Goal: Information Seeking & Learning: Learn about a topic

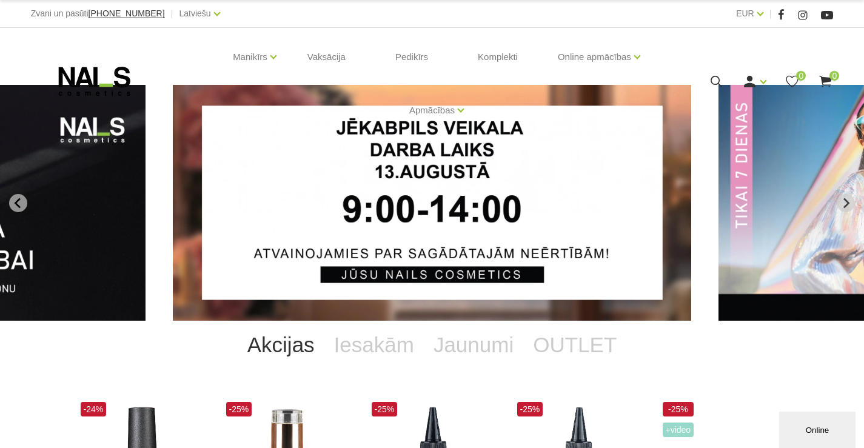
click at [289, 342] on link "Akcijas" at bounding box center [281, 345] width 87 height 48
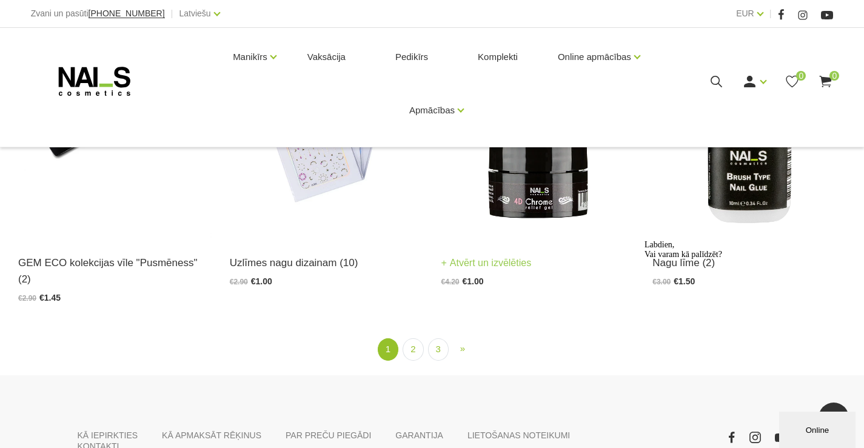
scroll to position [2182, 0]
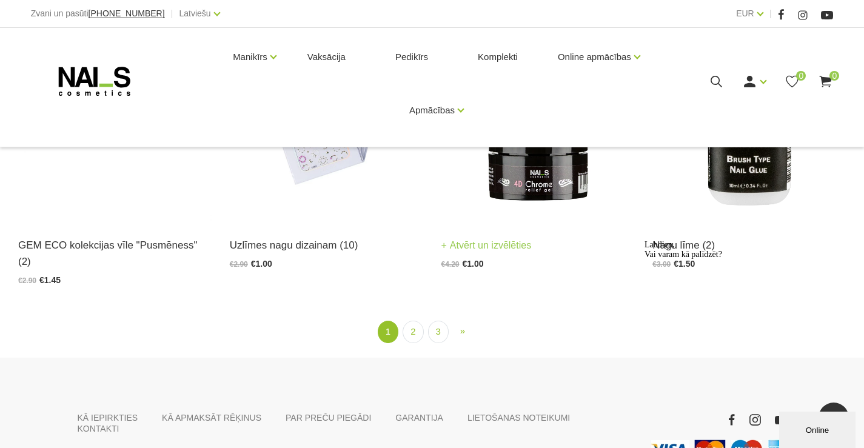
click at [535, 177] on img at bounding box center [537, 88] width 193 height 265
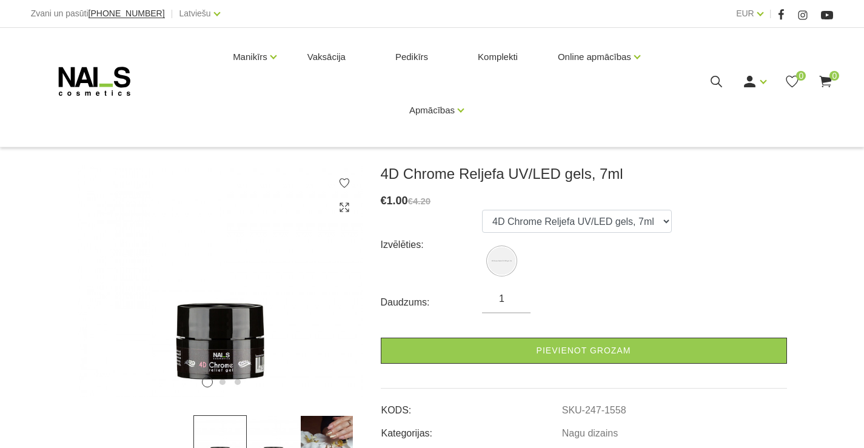
scroll to position [182, 0]
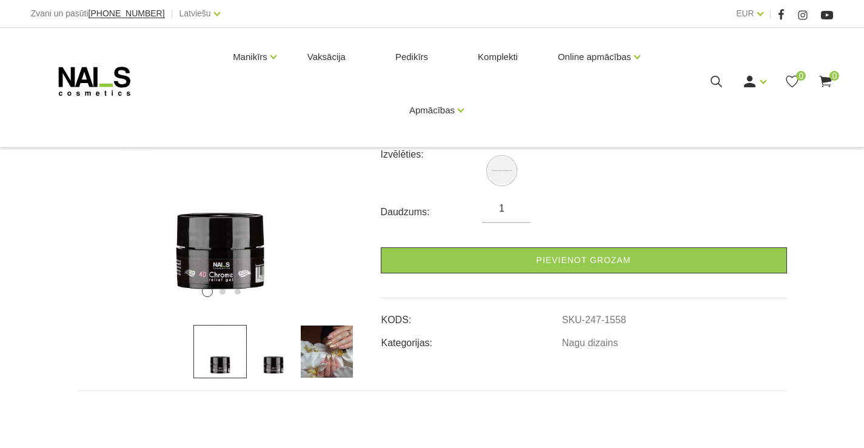
click at [335, 360] on img at bounding box center [326, 351] width 53 height 53
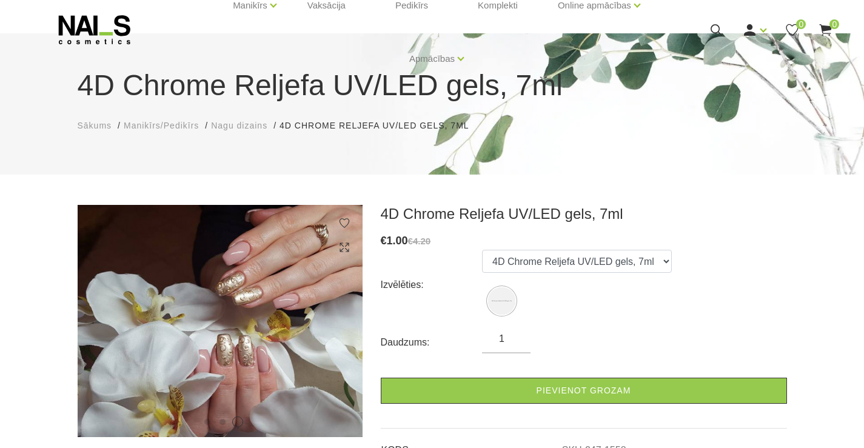
scroll to position [0, 0]
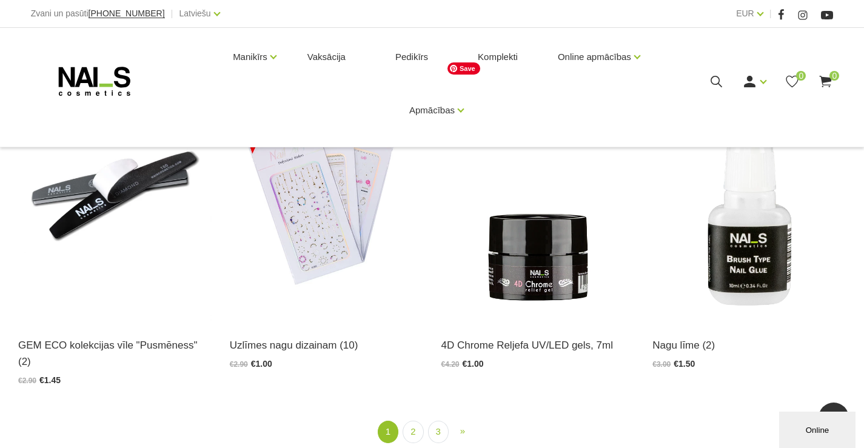
scroll to position [2182, 0]
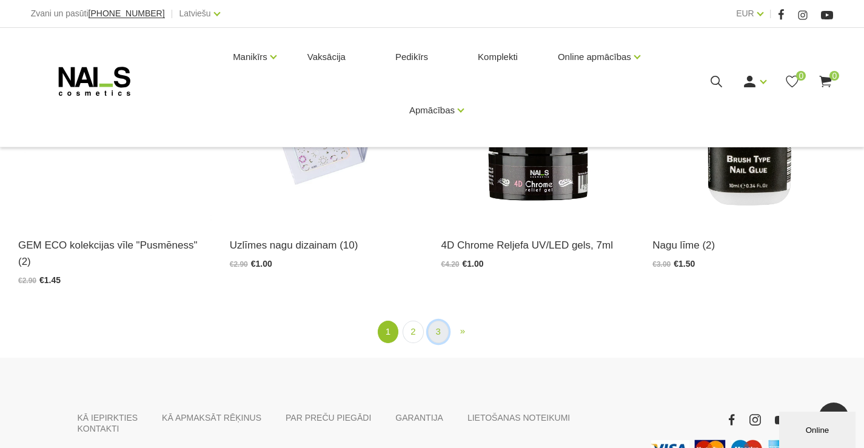
click at [438, 321] on link "3" at bounding box center [438, 332] width 21 height 22
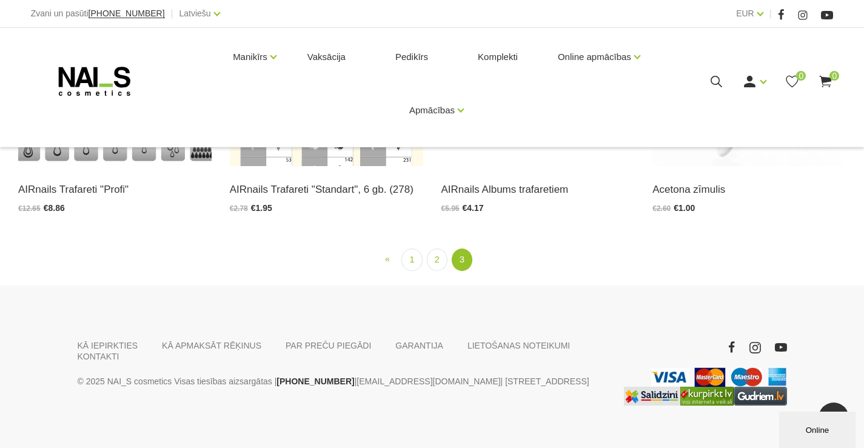
scroll to position [781, 0]
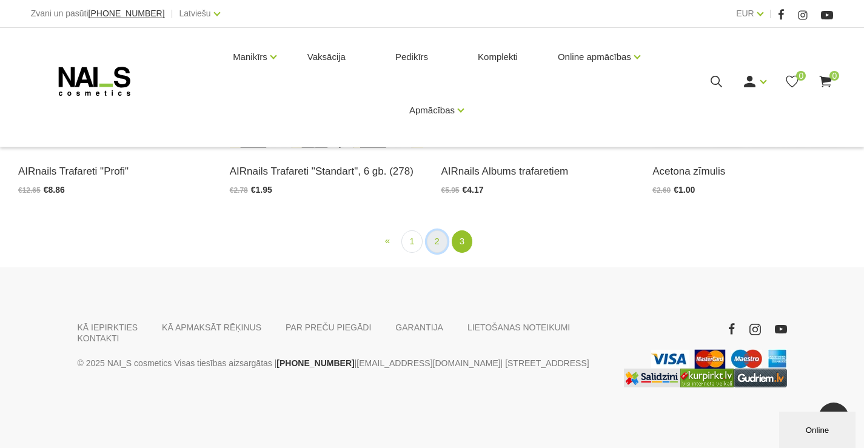
click at [438, 243] on link "2" at bounding box center [437, 241] width 21 height 22
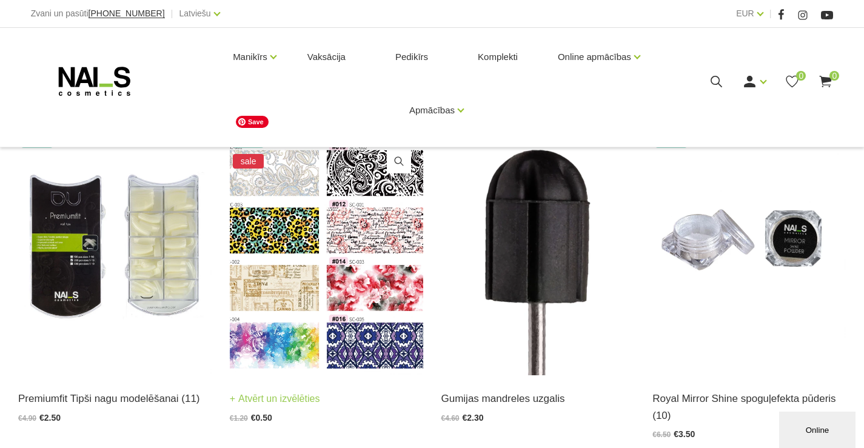
scroll to position [223, 0]
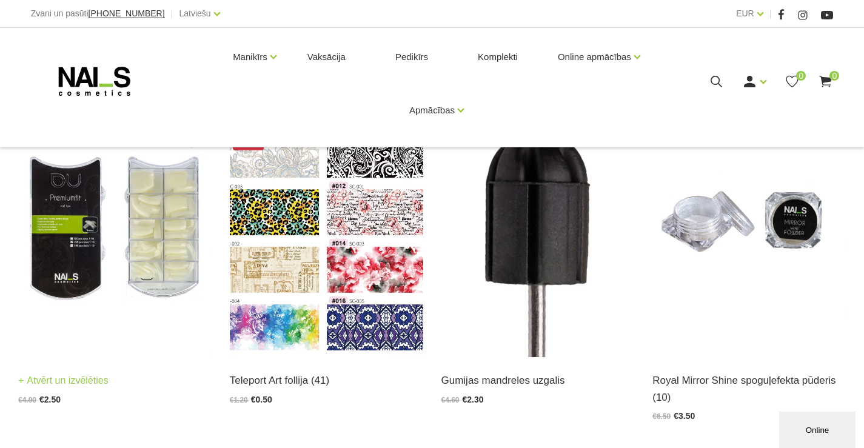
click at [92, 381] on link "Atvērt un izvēlēties" at bounding box center [63, 380] width 90 height 17
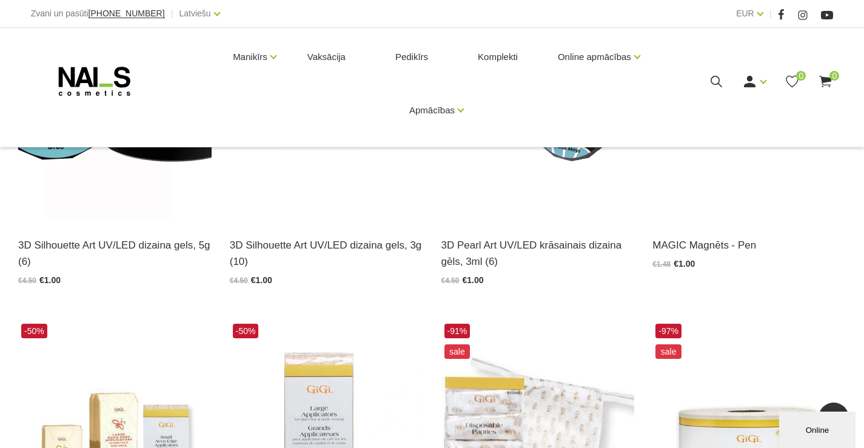
scroll to position [1091, 0]
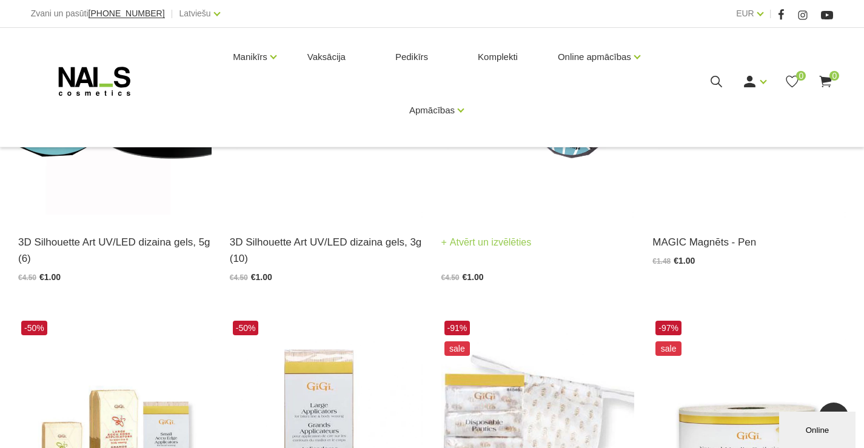
click at [512, 242] on link "Atvērt un izvēlēties" at bounding box center [486, 242] width 90 height 17
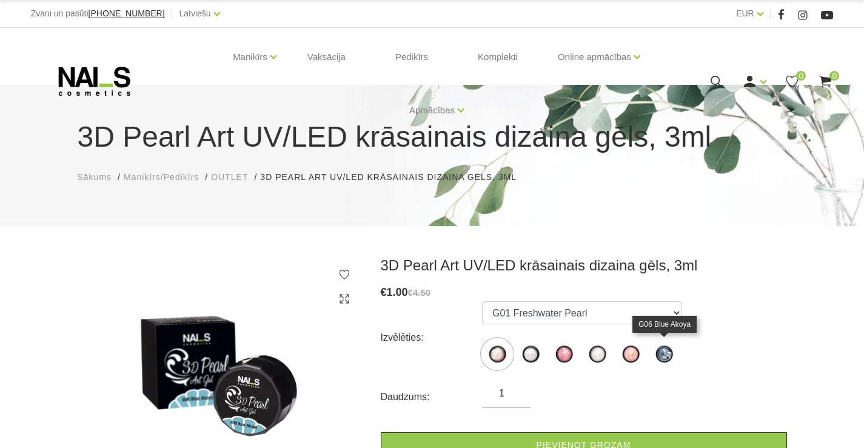
click at [666, 355] on img at bounding box center [664, 354] width 30 height 30
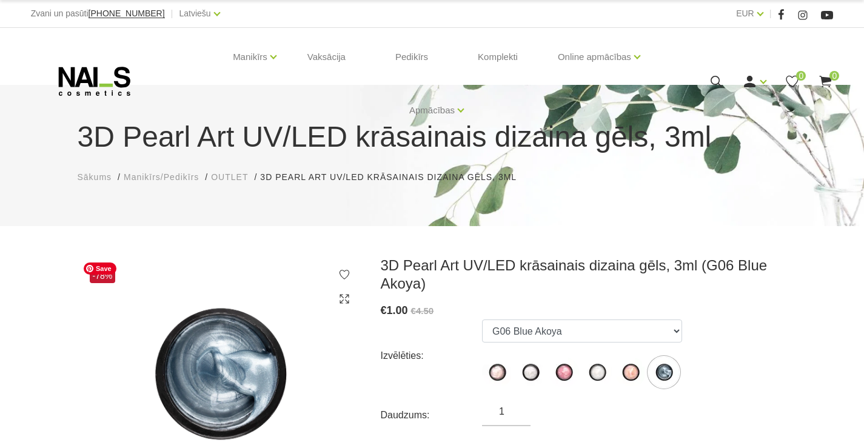
scroll to position [121, 0]
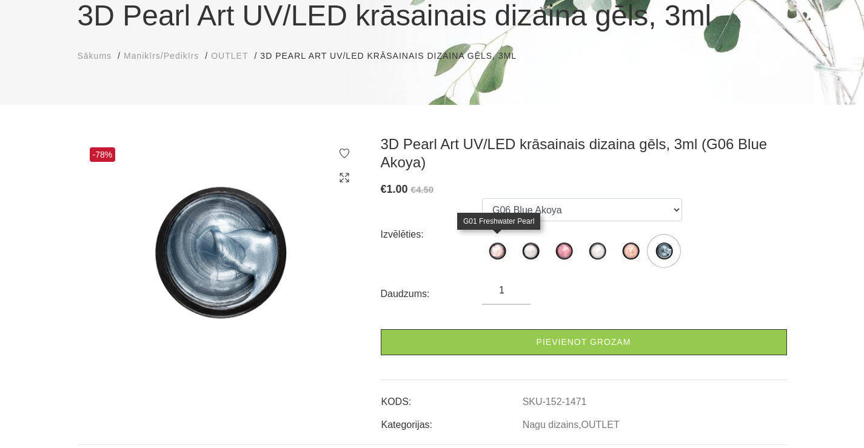
click at [497, 253] on img at bounding box center [497, 251] width 30 height 30
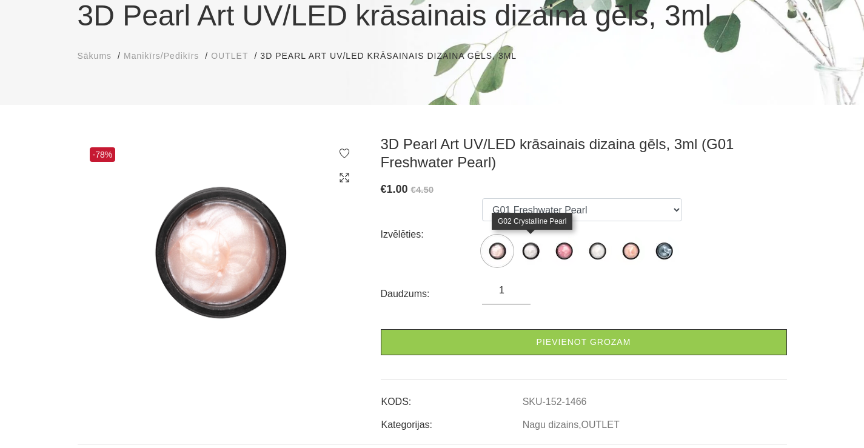
click at [530, 253] on img at bounding box center [530, 251] width 30 height 30
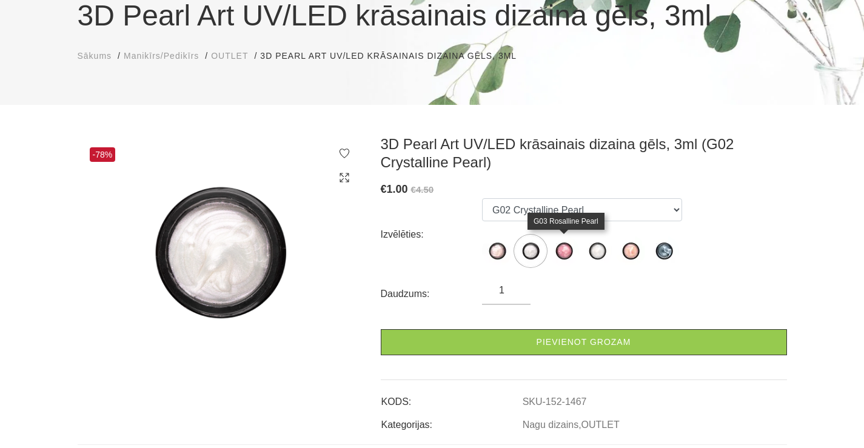
click at [563, 253] on img at bounding box center [564, 251] width 30 height 30
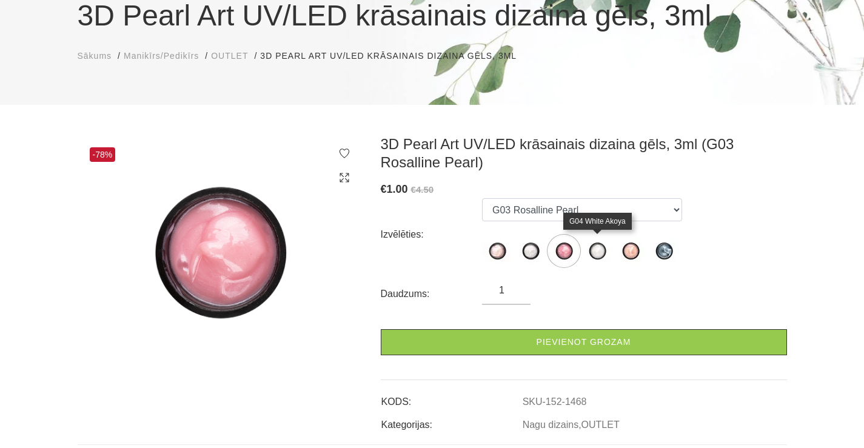
click at [595, 253] on img at bounding box center [597, 251] width 30 height 30
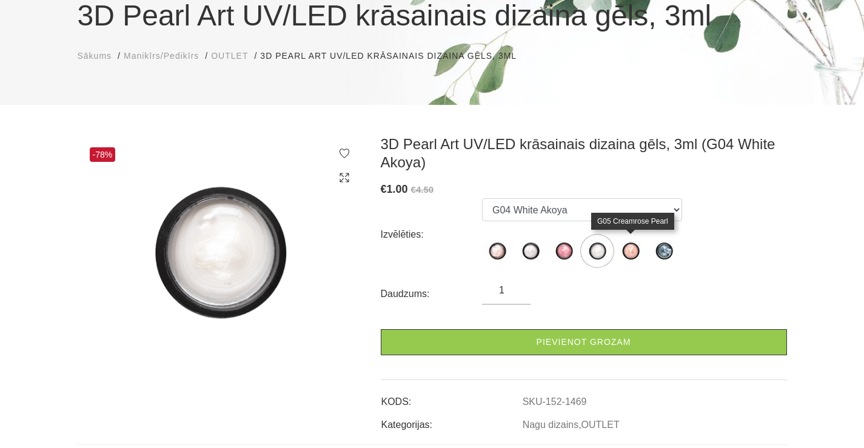
click at [629, 253] on img at bounding box center [630, 251] width 30 height 30
select select "1470"
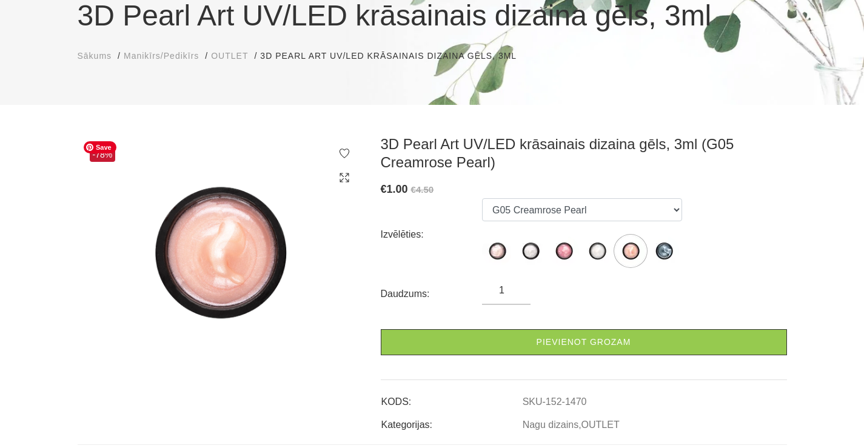
scroll to position [0, 0]
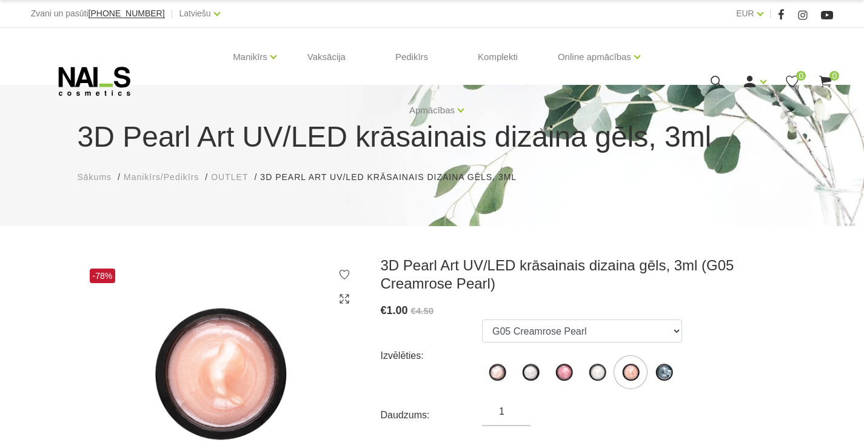
click at [101, 175] on span "Sākums" at bounding box center [95, 177] width 35 height 10
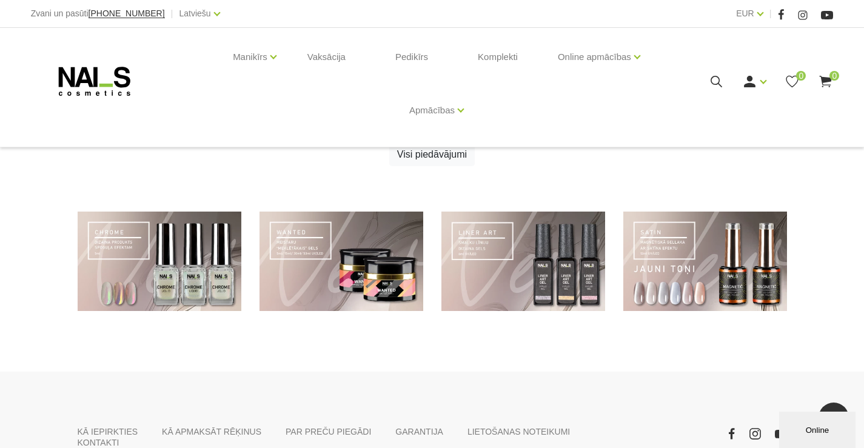
scroll to position [727, 0]
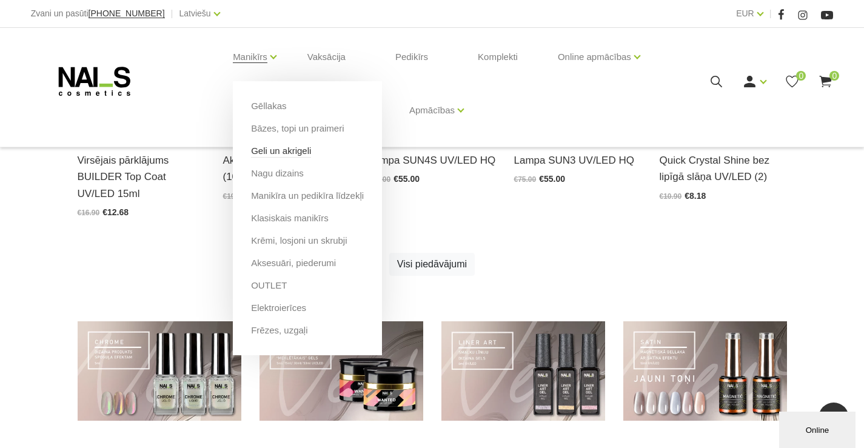
click at [275, 150] on link "Geli un akrigeli" at bounding box center [281, 150] width 60 height 13
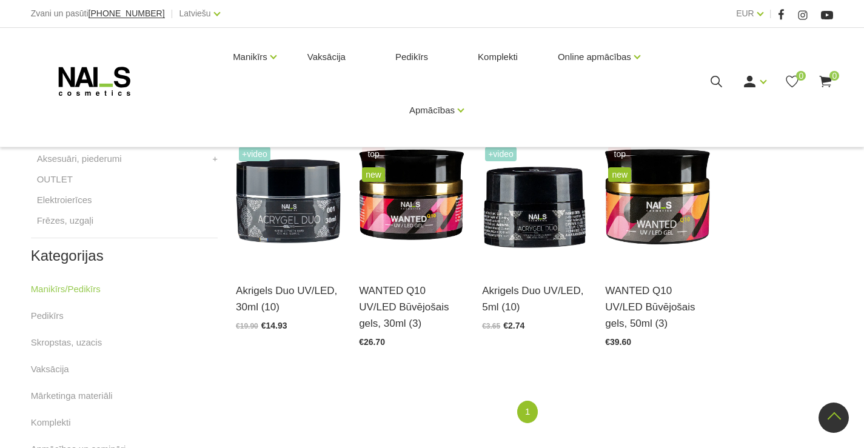
scroll to position [485, 0]
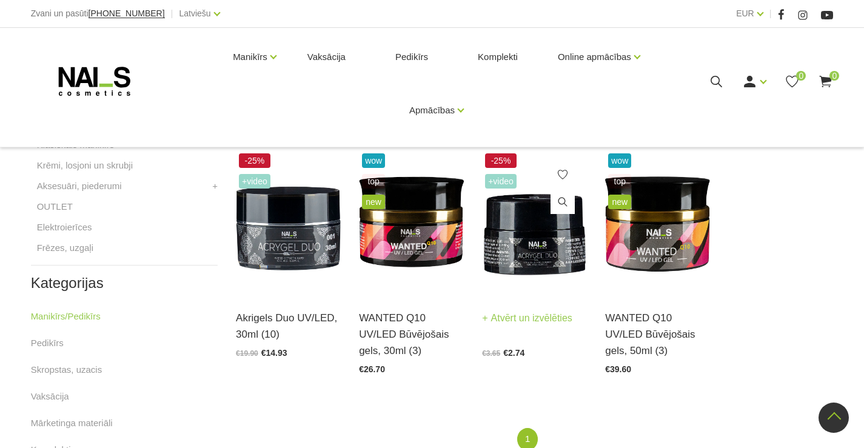
click at [513, 320] on link "Atvērt un izvēlēties" at bounding box center [527, 318] width 90 height 17
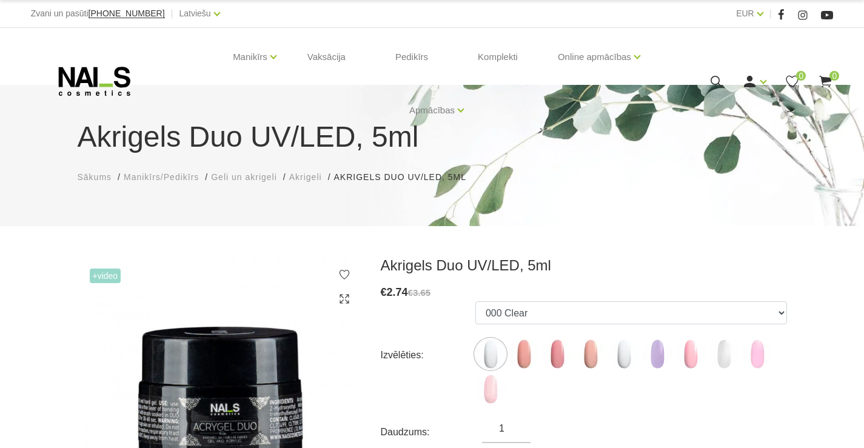
scroll to position [121, 0]
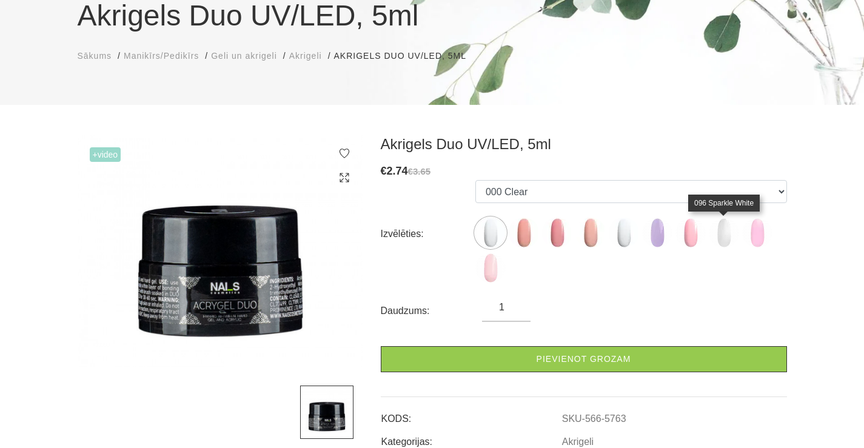
click at [725, 236] on img at bounding box center [724, 233] width 30 height 30
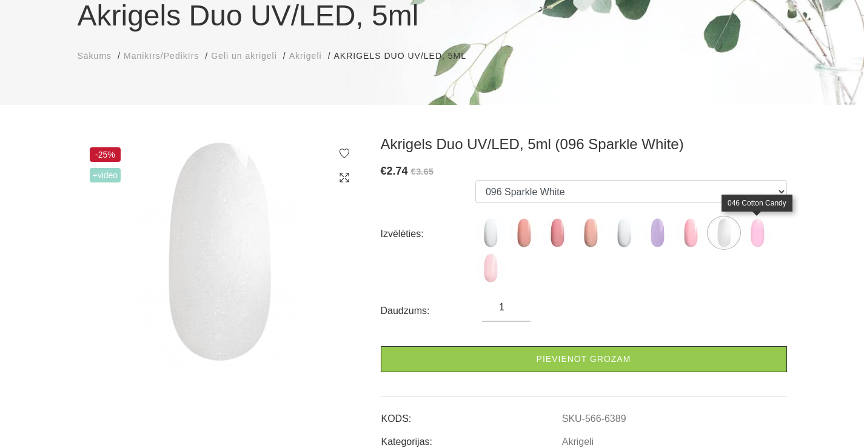
click at [758, 234] on img at bounding box center [757, 233] width 30 height 30
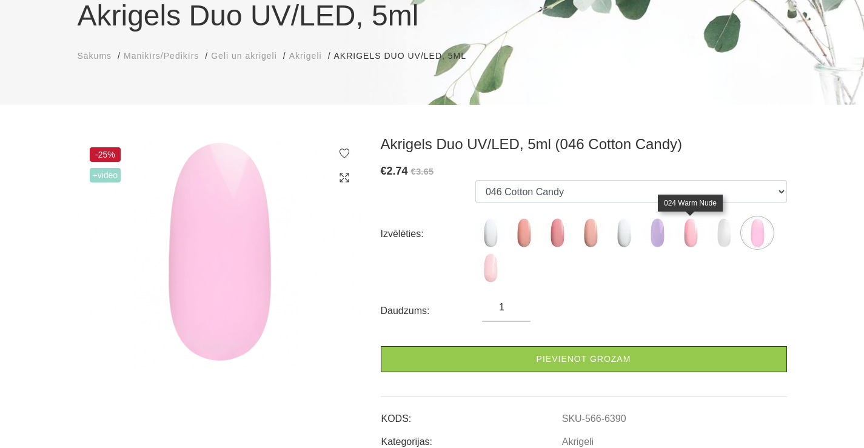
click at [688, 237] on img at bounding box center [690, 233] width 30 height 30
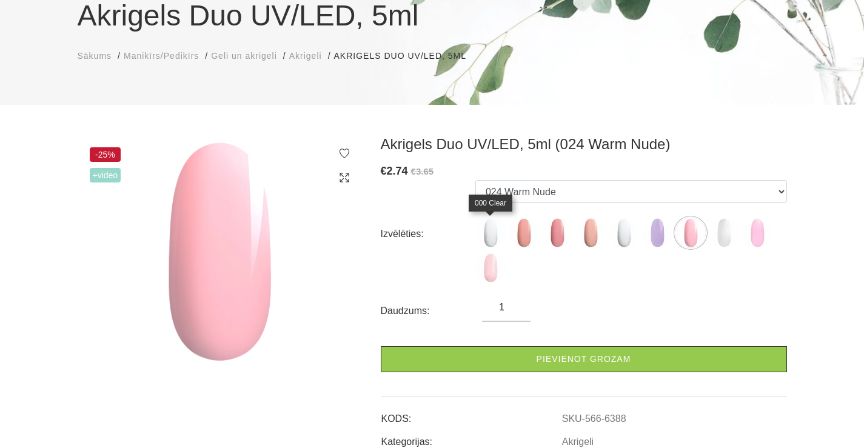
click at [490, 235] on img at bounding box center [490, 233] width 30 height 30
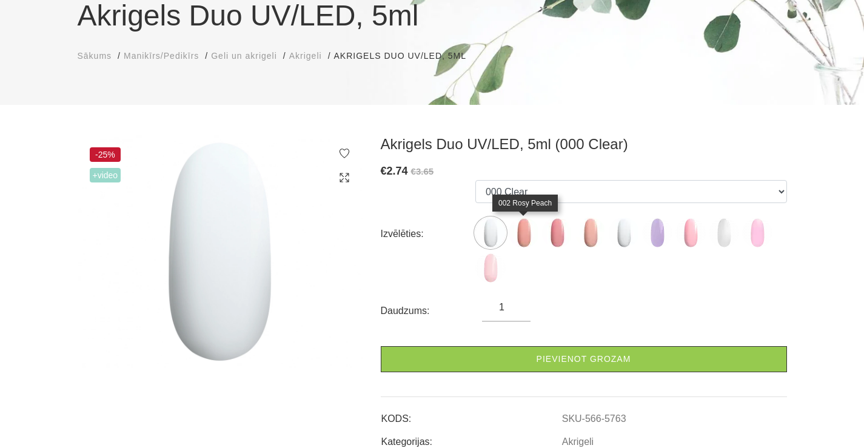
click at [525, 236] on img at bounding box center [524, 233] width 30 height 30
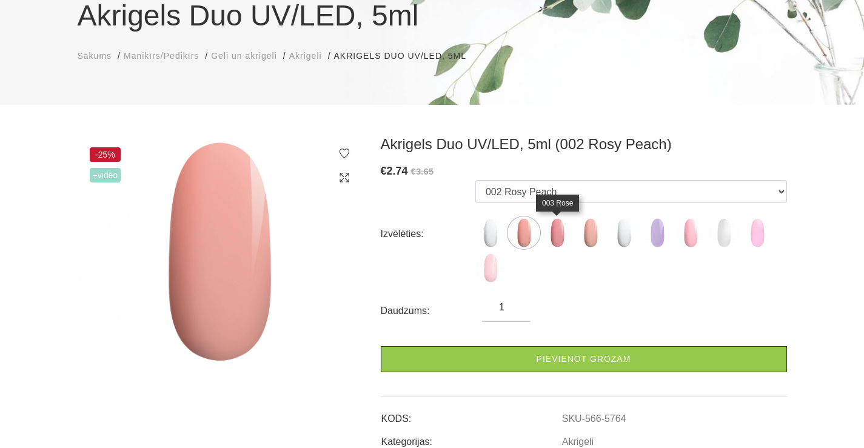
click at [559, 237] on img at bounding box center [557, 233] width 30 height 30
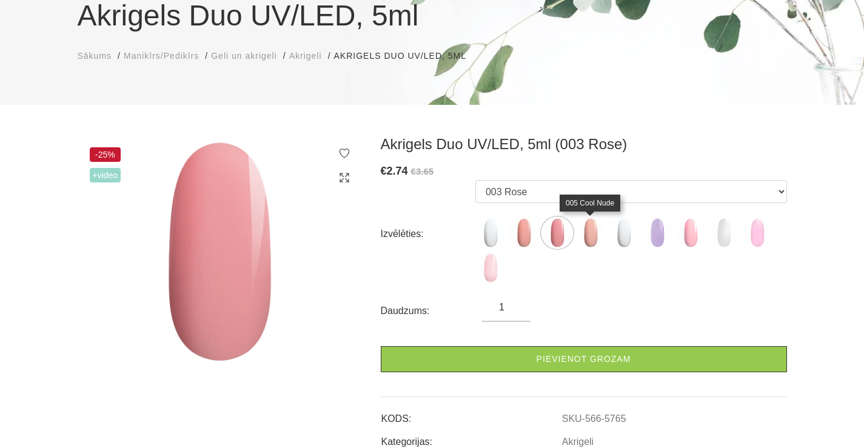
click at [593, 234] on img at bounding box center [590, 233] width 30 height 30
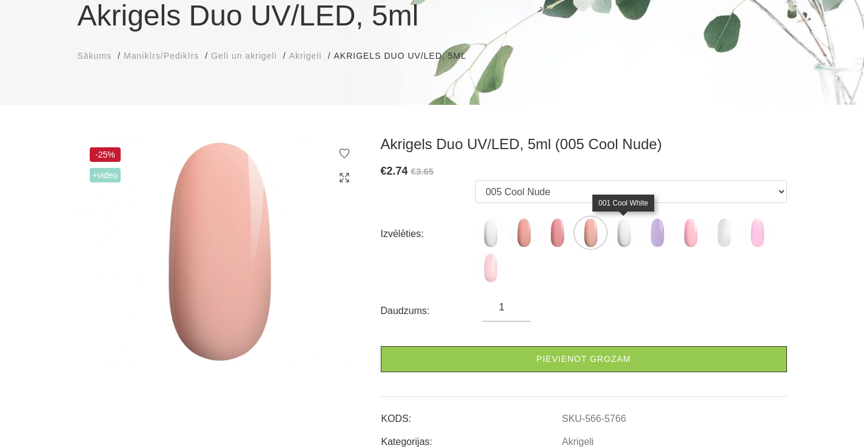
click at [623, 236] on img at bounding box center [624, 233] width 30 height 30
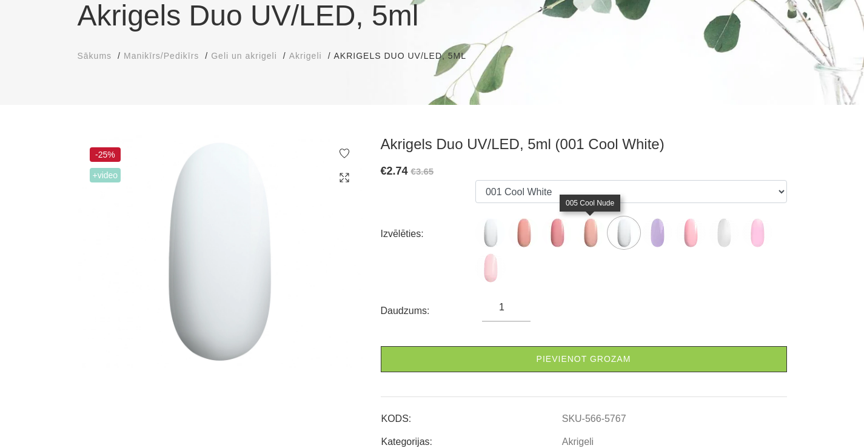
click at [595, 238] on img at bounding box center [590, 233] width 30 height 30
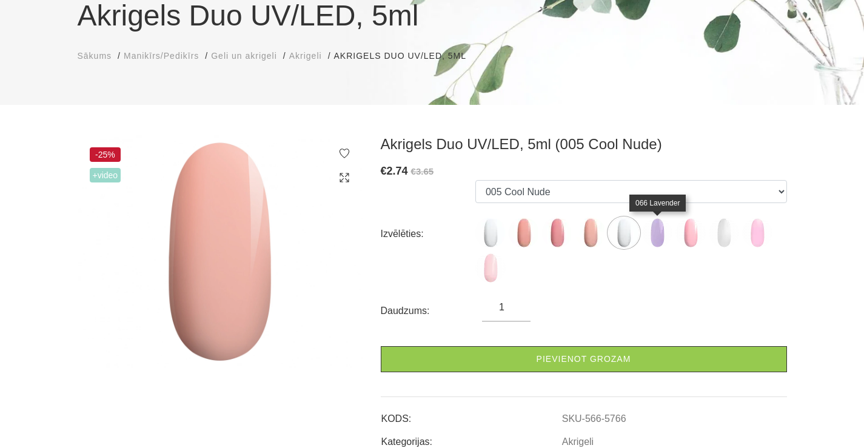
click at [658, 238] on img at bounding box center [657, 233] width 30 height 30
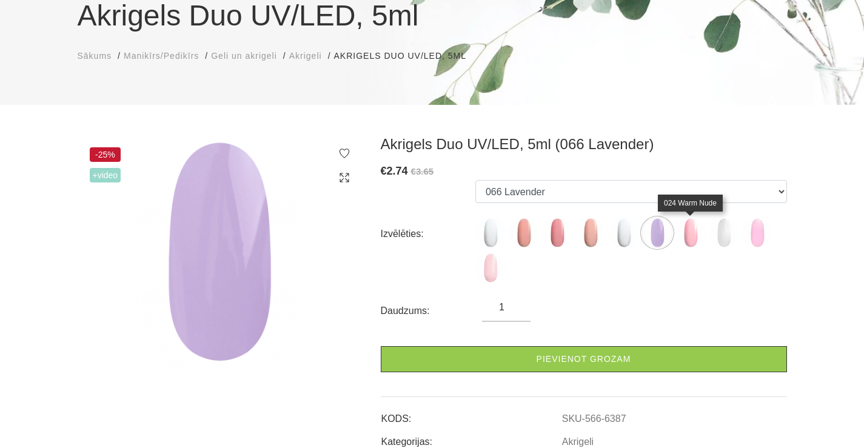
click at [692, 232] on img at bounding box center [690, 233] width 30 height 30
select select "6388"
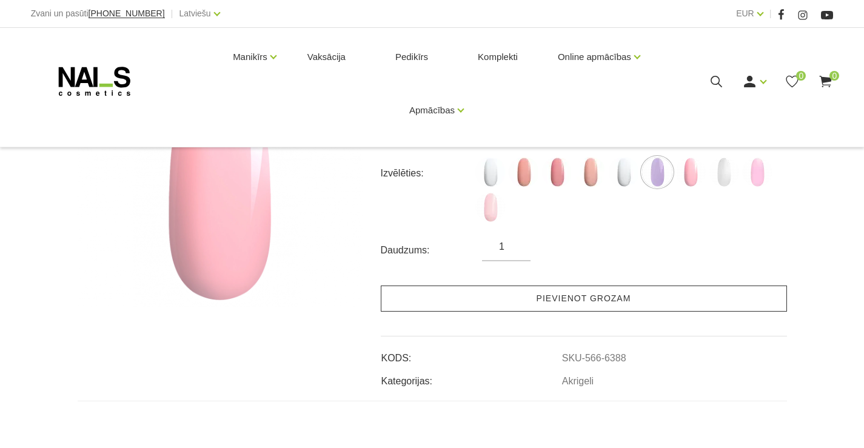
scroll to position [424, 0]
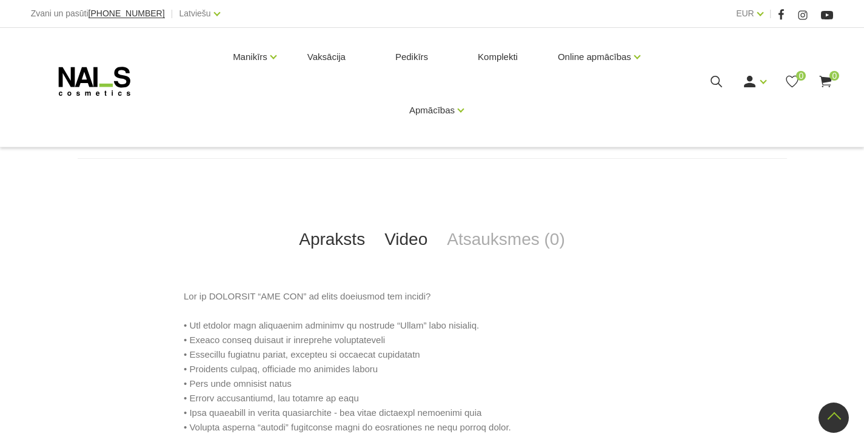
click at [411, 240] on link "Video" at bounding box center [406, 239] width 62 height 40
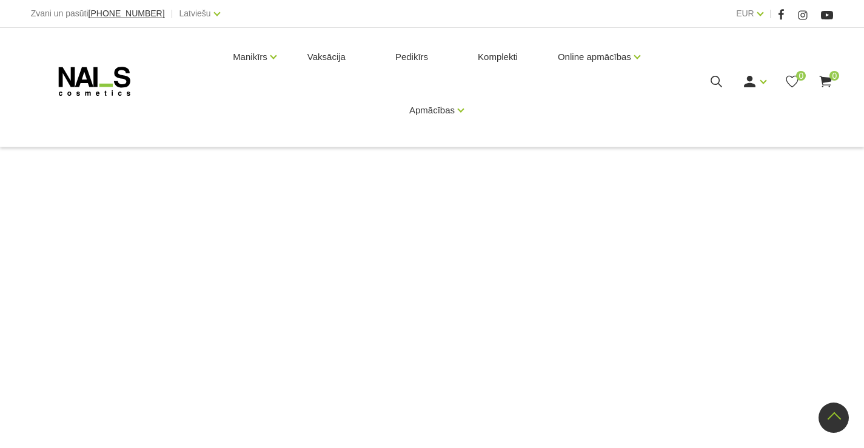
scroll to position [727, 0]
